Goal: Task Accomplishment & Management: Use online tool/utility

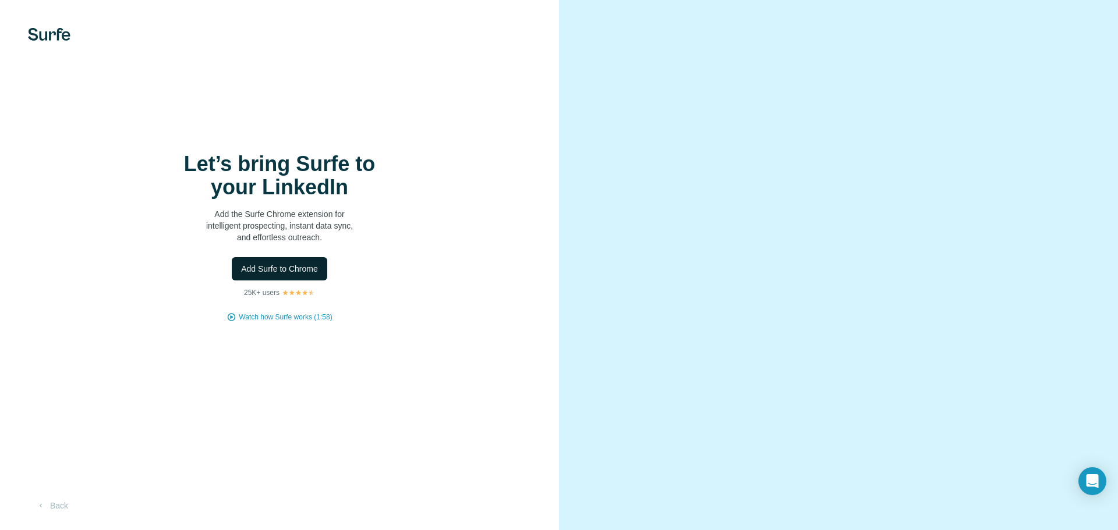
click at [274, 269] on span "Add Surfe to Chrome" at bounding box center [279, 269] width 77 height 12
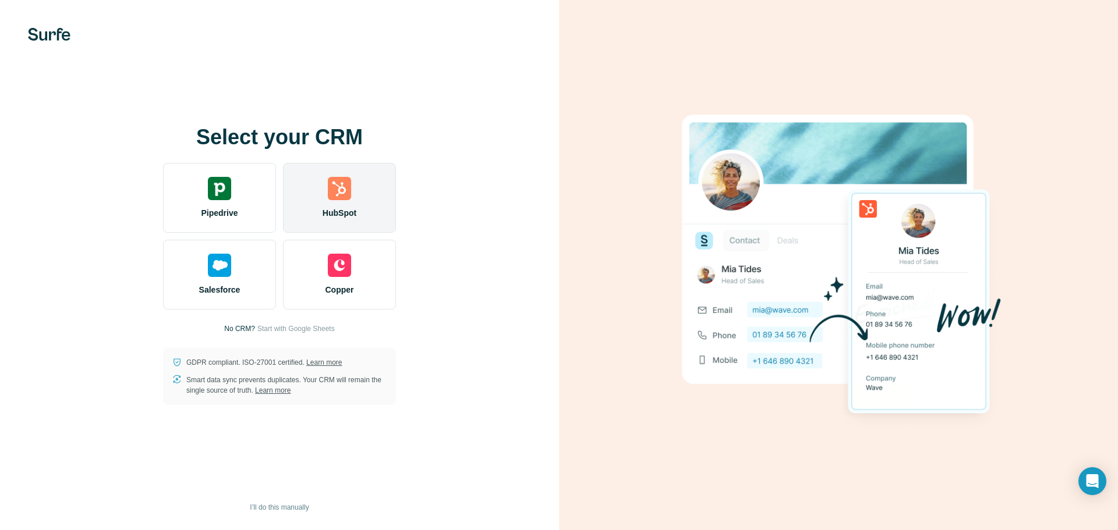
click at [337, 192] on img at bounding box center [339, 188] width 23 height 23
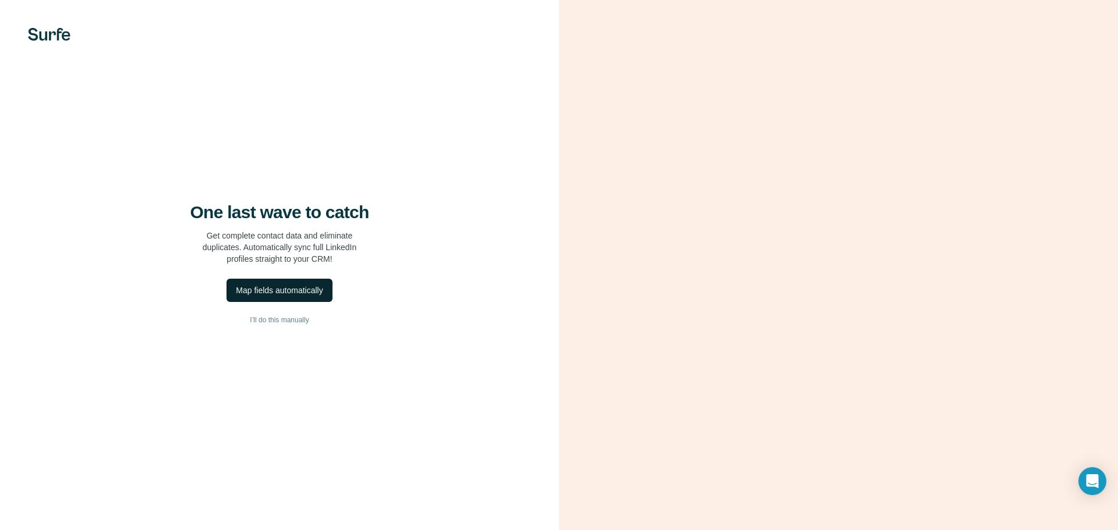
click at [284, 291] on div "Map fields automatically" at bounding box center [279, 291] width 87 height 12
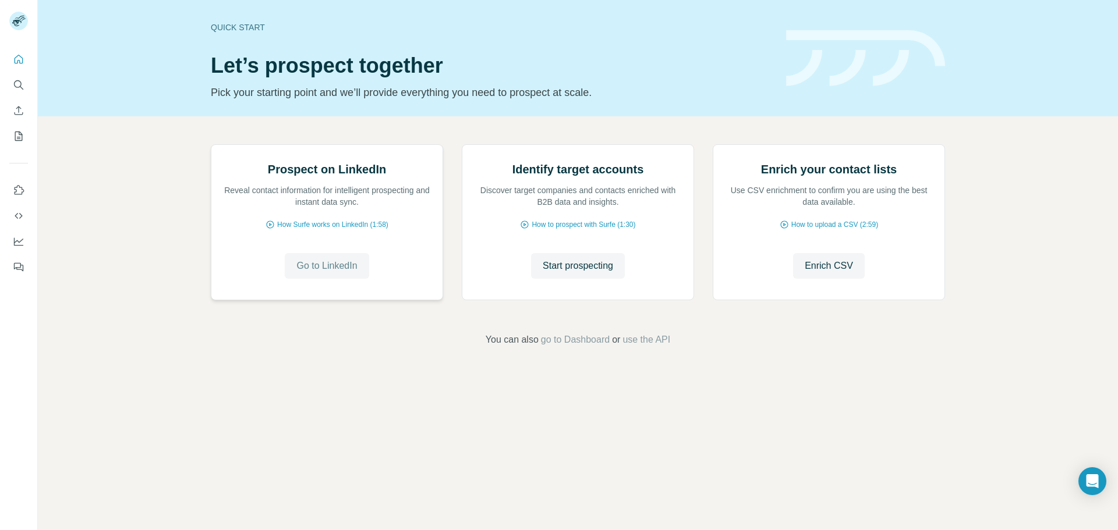
click at [314, 273] on span "Go to LinkedIn" at bounding box center [326, 266] width 61 height 14
